Goal: Find specific page/section: Find specific page/section

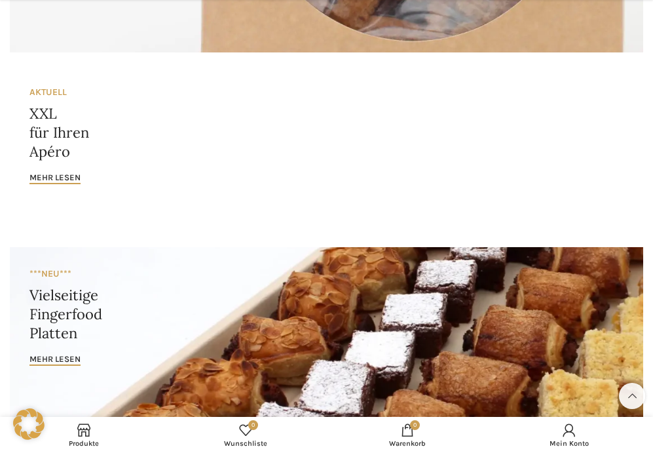
scroll to position [1188, 0]
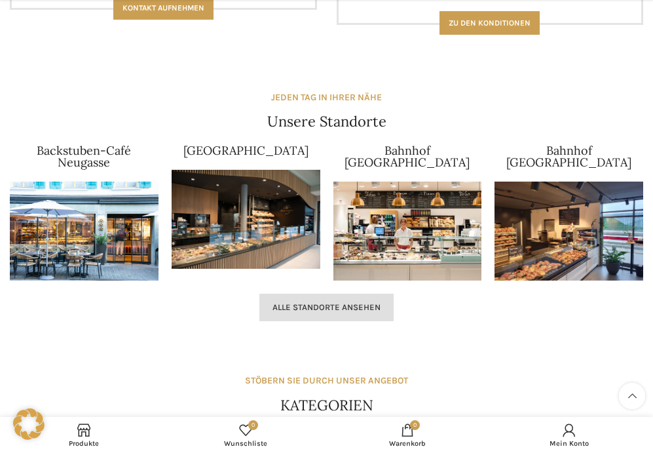
click at [303, 312] on link "Alle Standorte ansehen" at bounding box center [326, 307] width 134 height 28
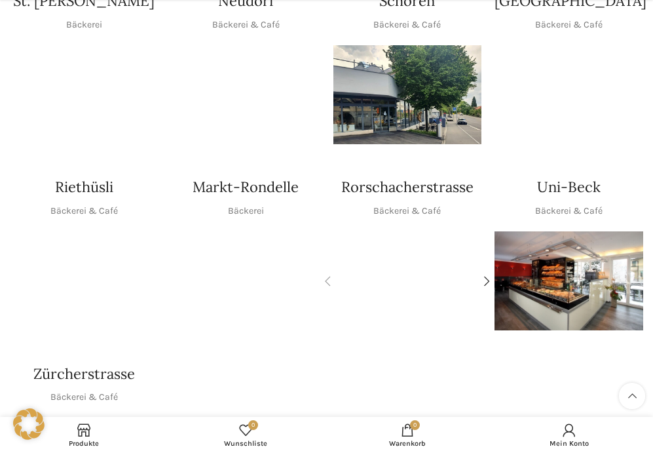
scroll to position [474, 0]
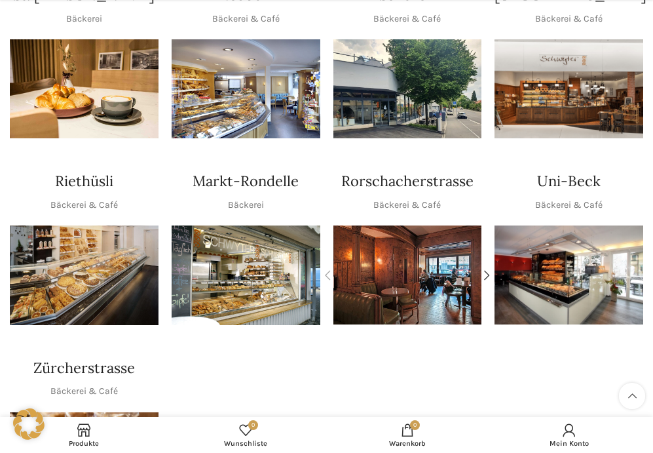
click at [391, 229] on img "1 / 2" at bounding box center [407, 274] width 149 height 98
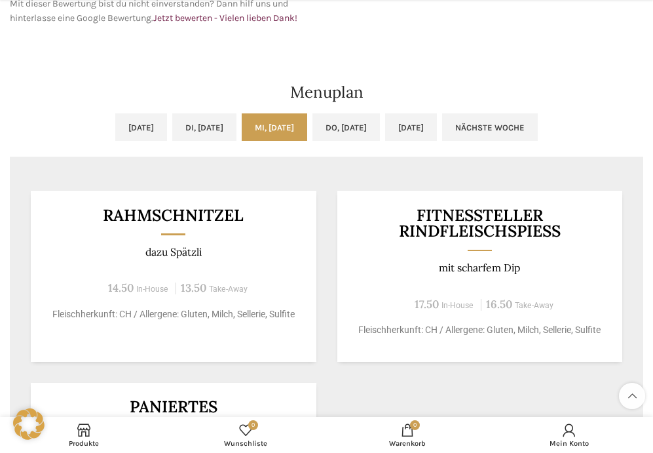
scroll to position [596, 0]
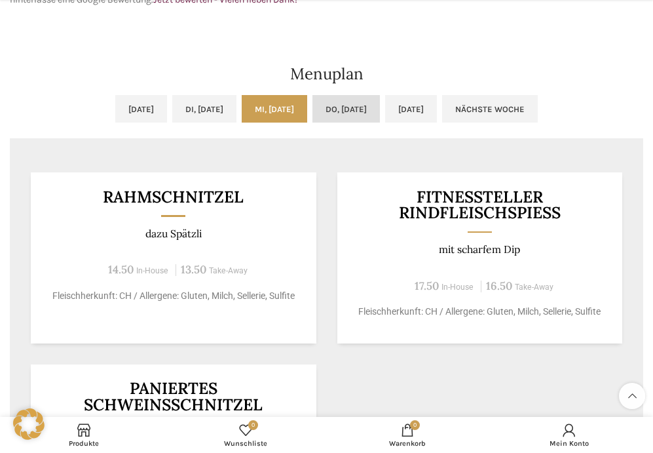
click at [365, 111] on link "Do, [DATE]" at bounding box center [345, 109] width 67 height 28
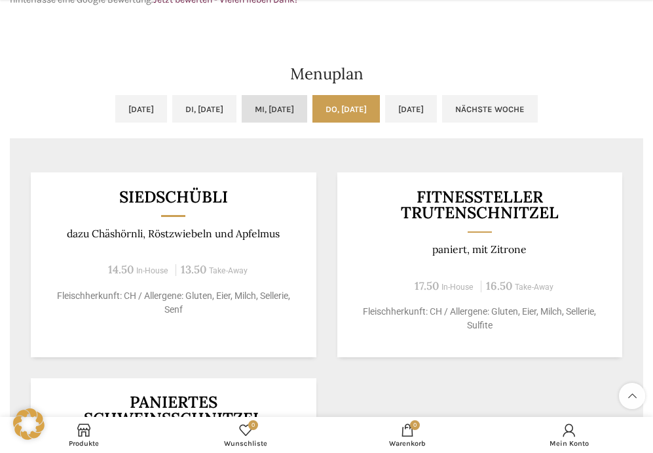
click at [284, 119] on link "Mi, [DATE]" at bounding box center [274, 109] width 65 height 28
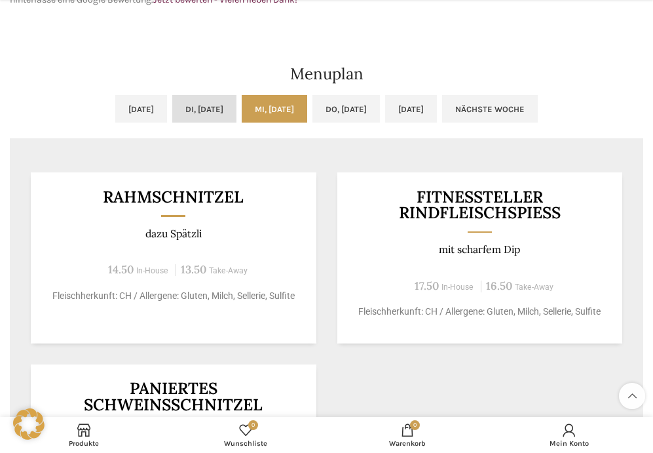
click at [187, 105] on link "Di, [DATE]" at bounding box center [204, 109] width 64 height 28
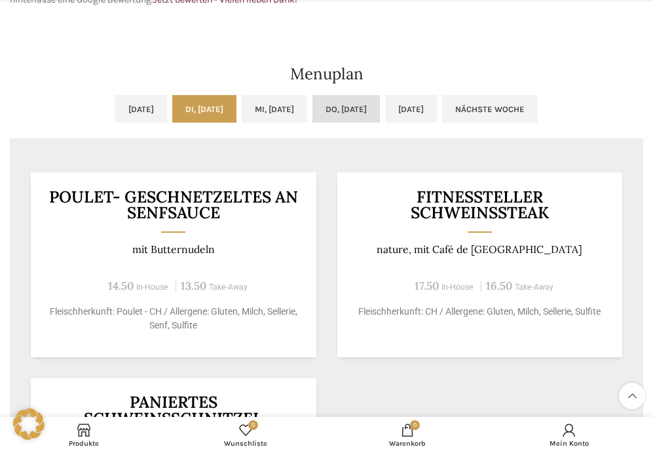
click at [344, 108] on link "Do, [DATE]" at bounding box center [345, 109] width 67 height 28
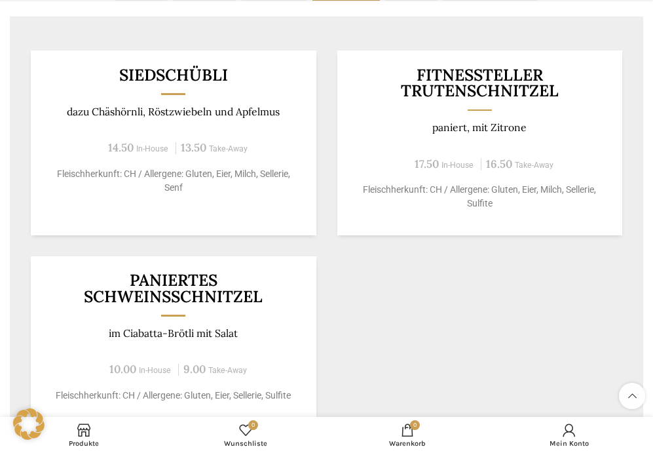
scroll to position [322, 0]
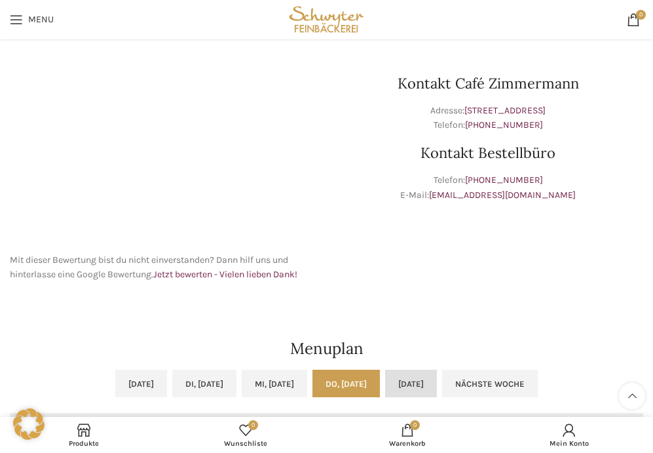
click at [437, 393] on link "[DATE]" at bounding box center [411, 383] width 52 height 28
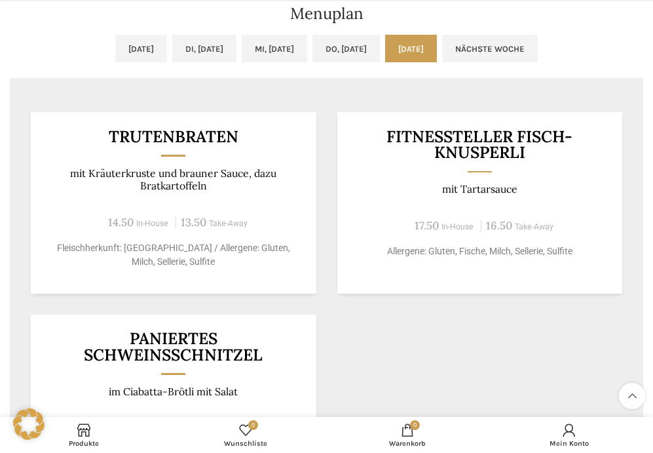
scroll to position [668, 0]
